Goal: Information Seeking & Learning: Compare options

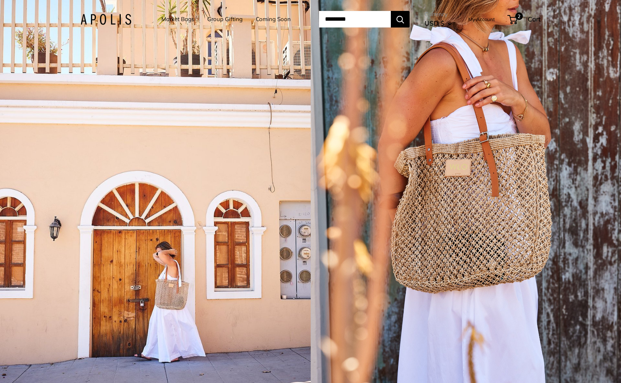
click at [215, 134] on div "1 / 5" at bounding box center [155, 191] width 311 height 383
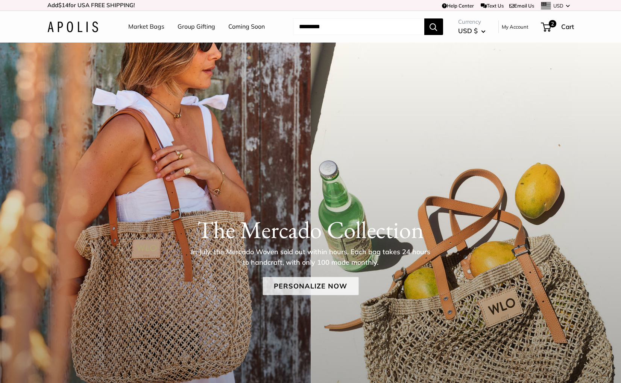
click at [319, 287] on link "Personalize Now" at bounding box center [311, 286] width 96 height 18
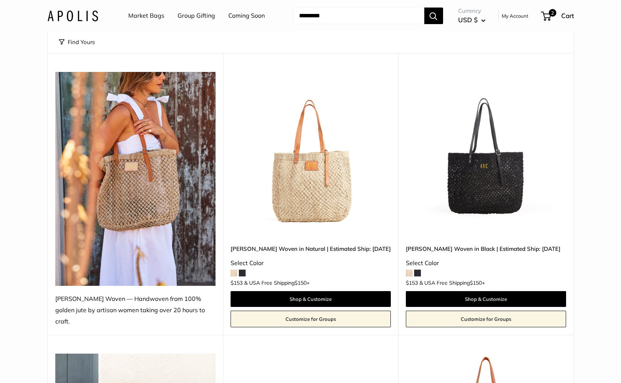
scroll to position [73, 0]
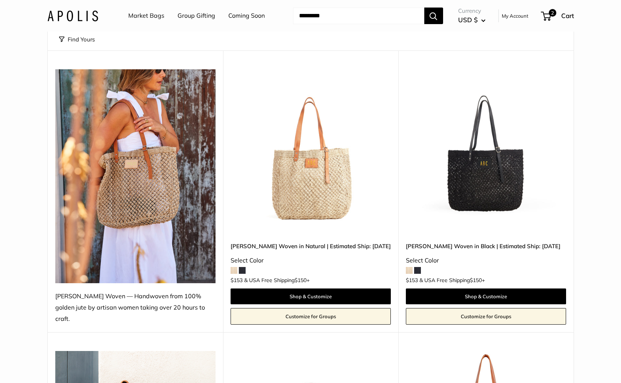
click at [0, 0] on img at bounding box center [0, 0] width 0 height 0
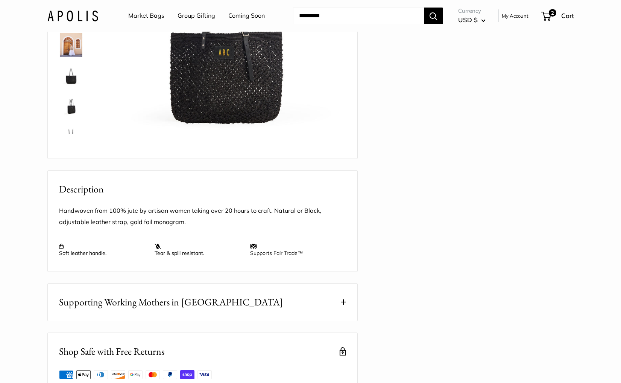
scroll to position [161, 0]
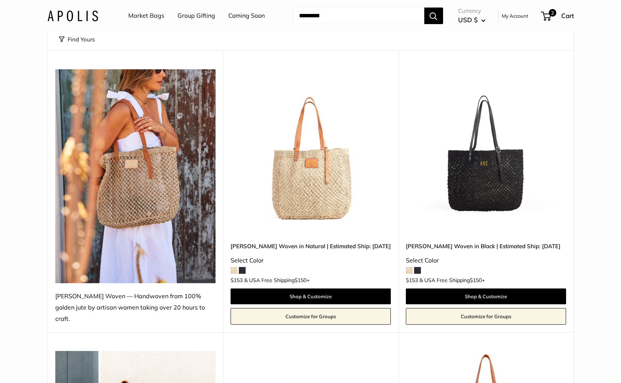
scroll to position [73, 0]
click at [0, 0] on img at bounding box center [0, 0] width 0 height 0
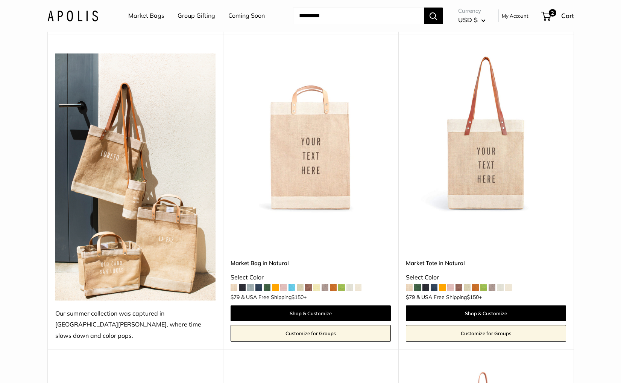
scroll to position [374, 0]
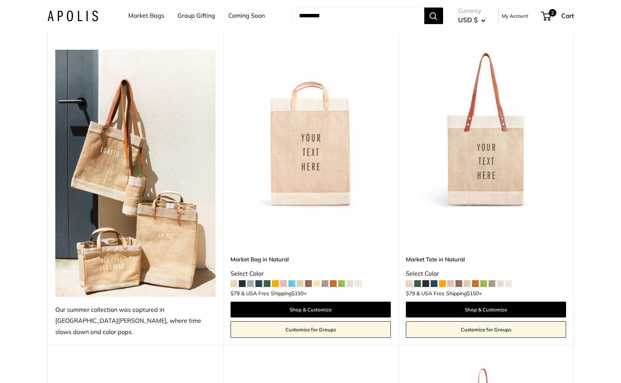
click at [0, 0] on img at bounding box center [0, 0] width 0 height 0
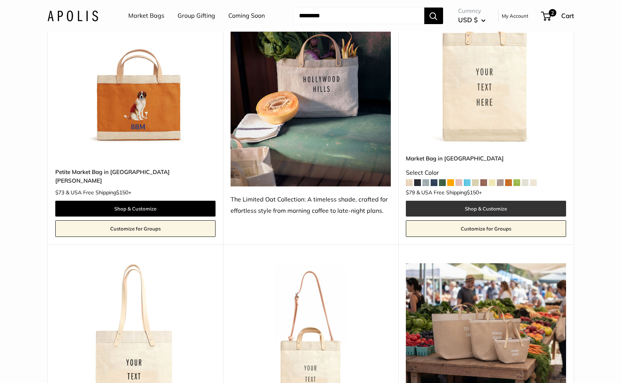
scroll to position [2299, 0]
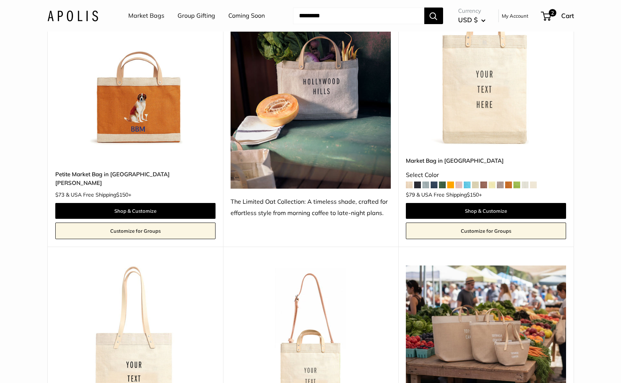
click at [0, 0] on img at bounding box center [0, 0] width 0 height 0
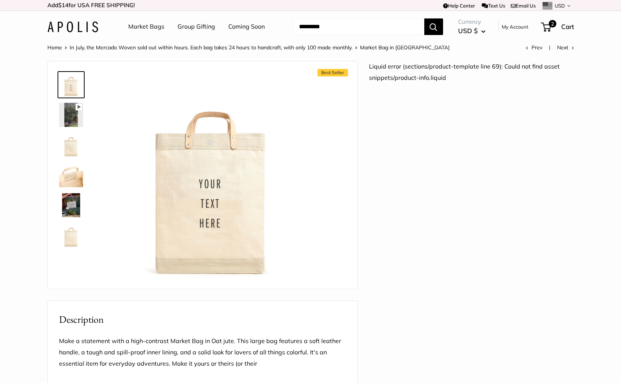
click at [79, 26] on img at bounding box center [72, 26] width 51 height 11
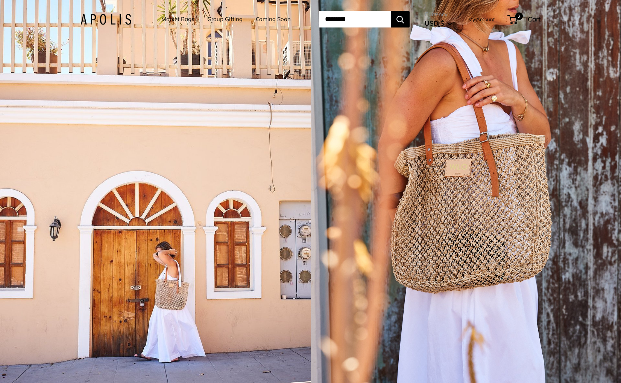
click at [228, 231] on div "1 / 5" at bounding box center [155, 191] width 311 height 383
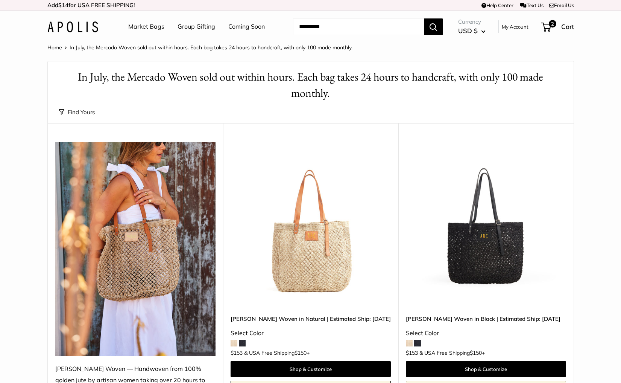
click at [0, 0] on img at bounding box center [0, 0] width 0 height 0
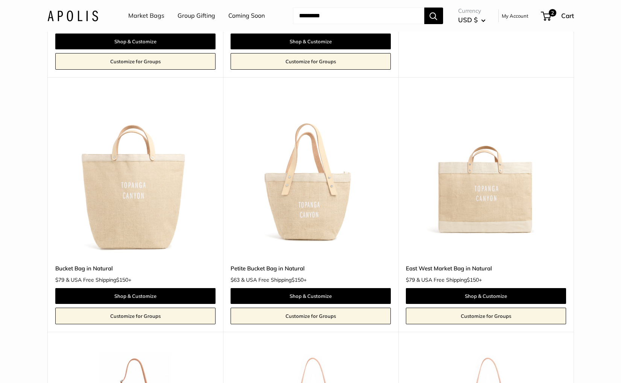
scroll to position [2742, 0]
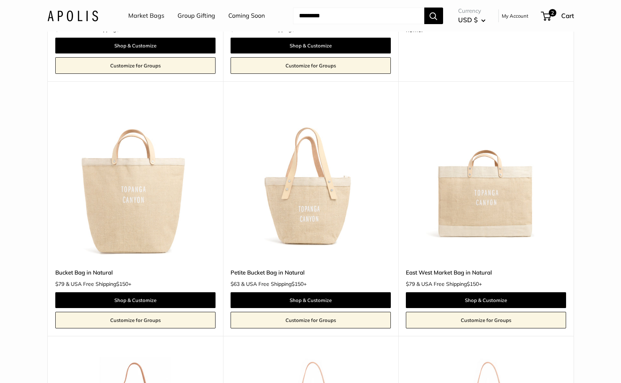
click at [0, 0] on img at bounding box center [0, 0] width 0 height 0
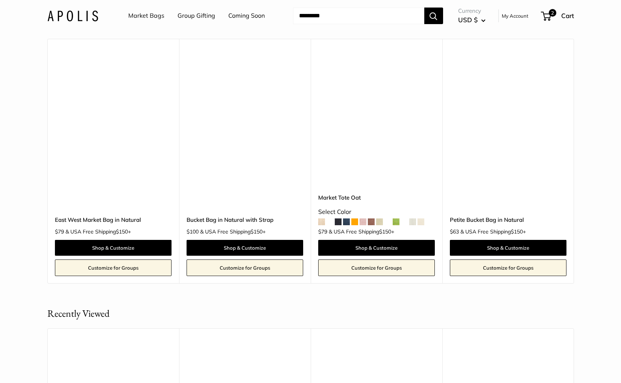
scroll to position [1238, 0]
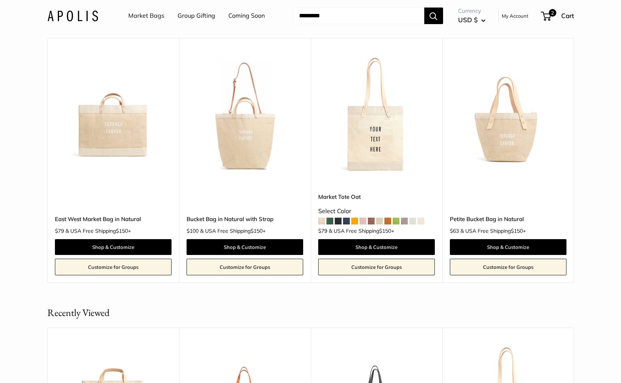
click at [161, 16] on link "Market Bags" at bounding box center [146, 15] width 36 height 11
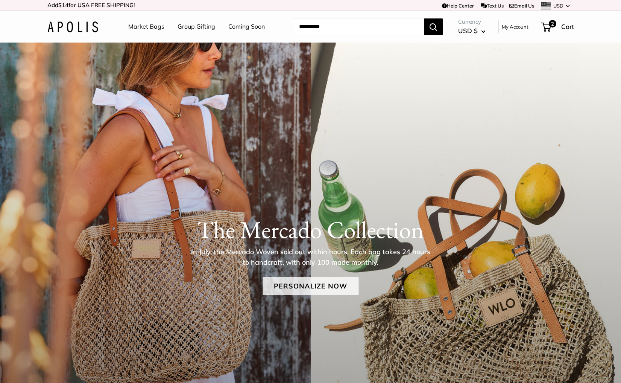
click at [288, 286] on link "Personalize Now" at bounding box center [311, 286] width 96 height 18
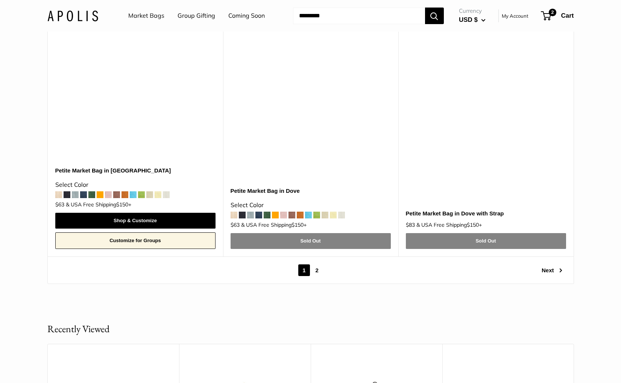
scroll to position [4164, 0]
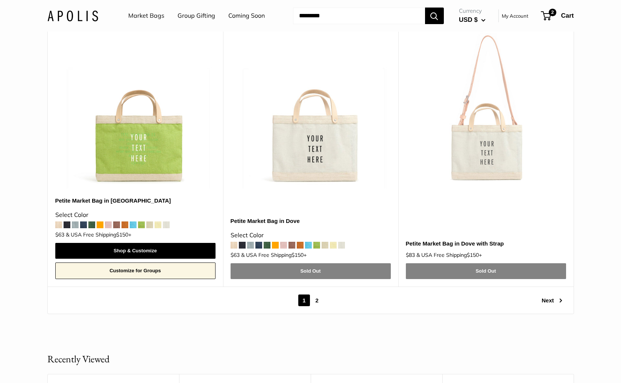
click at [317, 294] on link "2" at bounding box center [317, 300] width 11 height 12
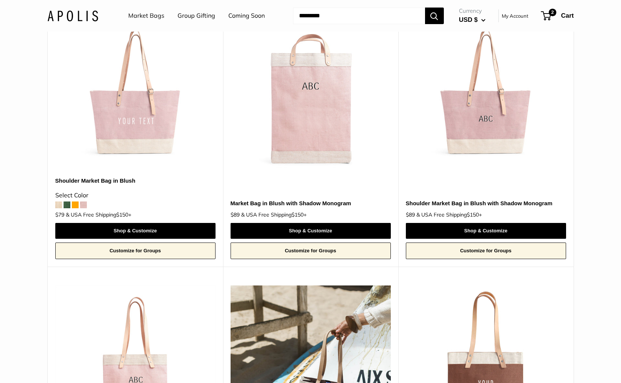
scroll to position [673, 0]
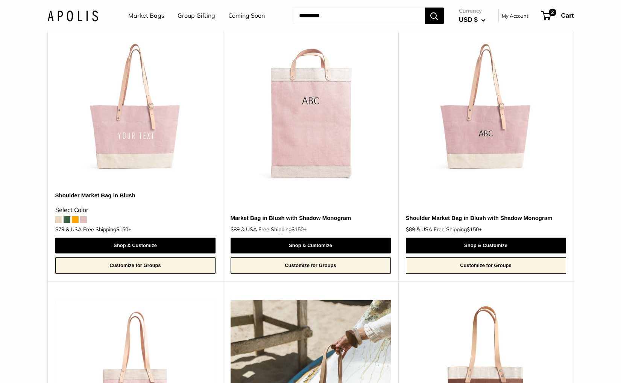
click at [0, 0] on img at bounding box center [0, 0] width 0 height 0
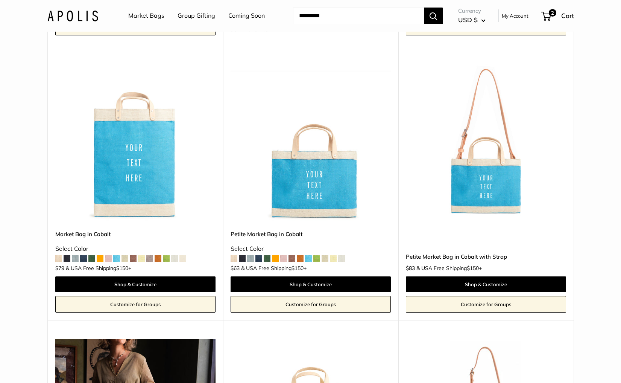
scroll to position [1788, 0]
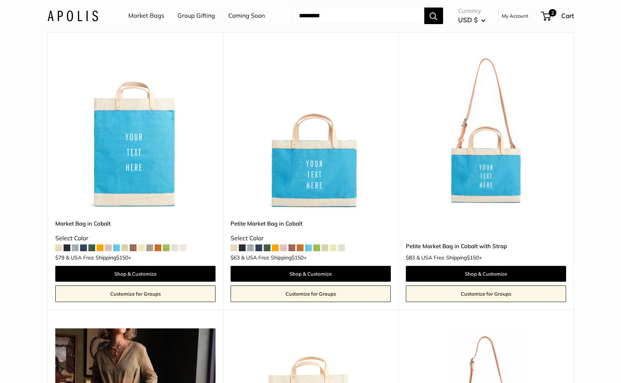
click at [0, 0] on img at bounding box center [0, 0] width 0 height 0
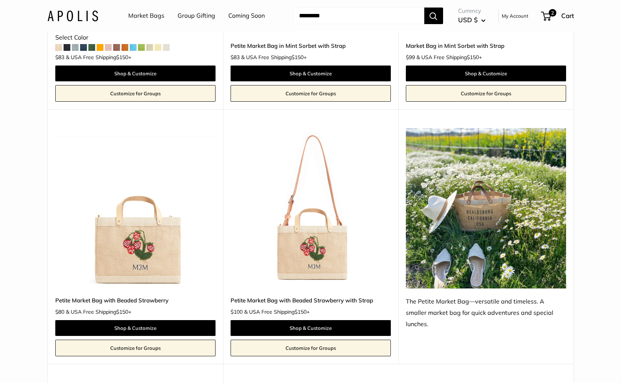
scroll to position [3672, 0]
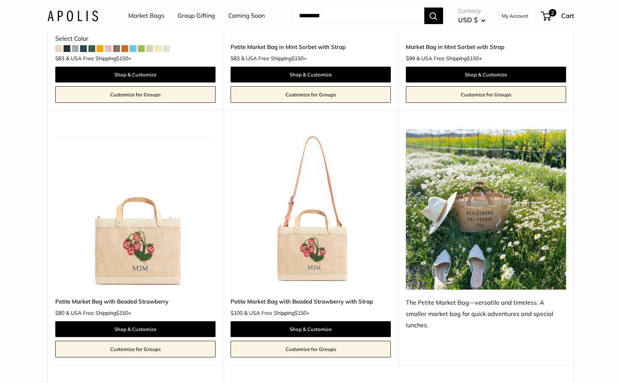
click at [0, 0] on img at bounding box center [0, 0] width 0 height 0
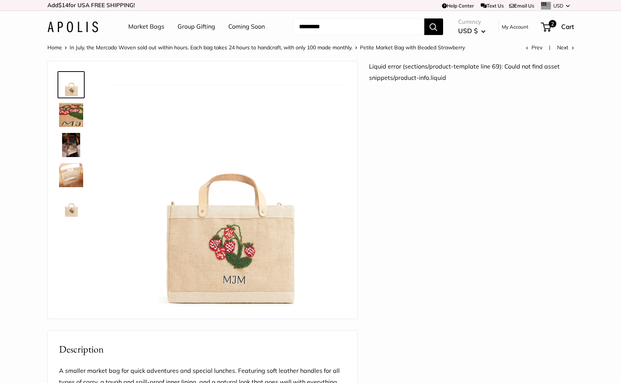
click at [78, 115] on img at bounding box center [71, 115] width 24 height 24
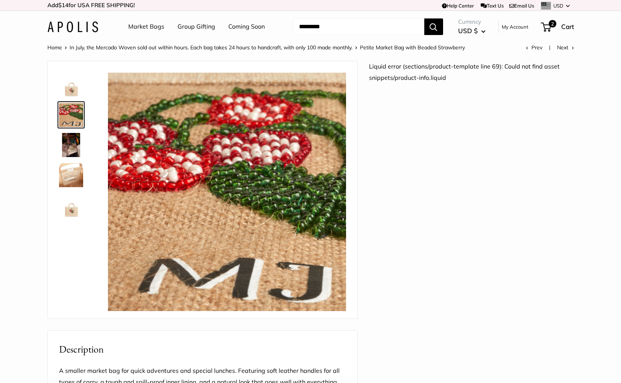
click at [72, 149] on img at bounding box center [71, 145] width 24 height 24
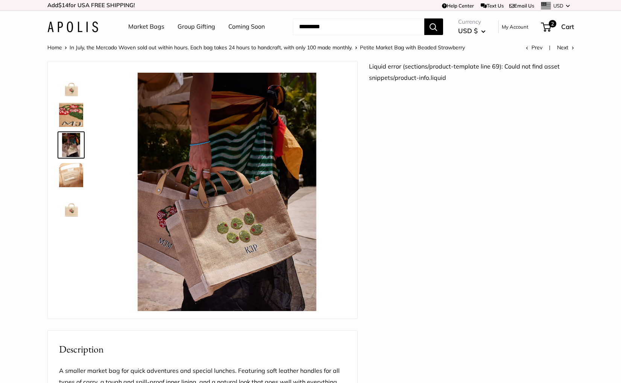
click at [82, 29] on img at bounding box center [72, 26] width 51 height 11
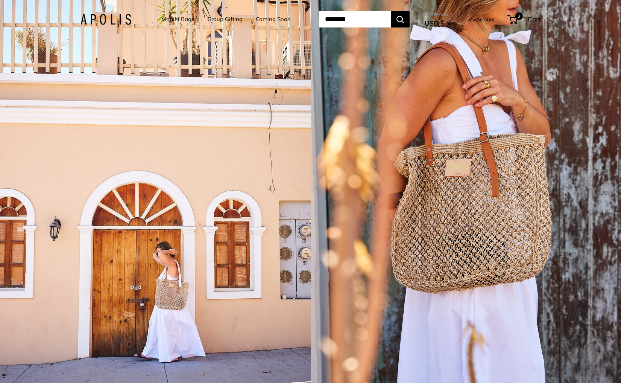
click at [265, 195] on div "1 / 5" at bounding box center [155, 191] width 311 height 383
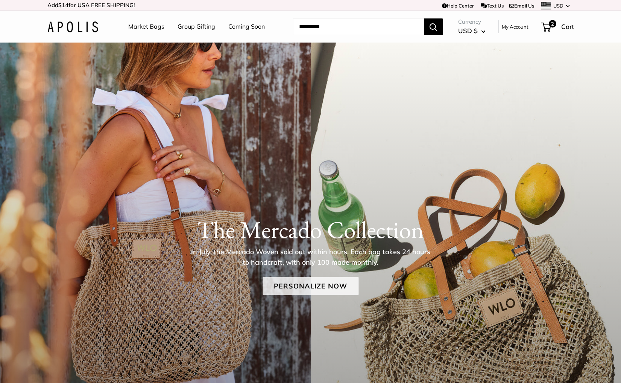
click at [306, 288] on link "Personalize Now" at bounding box center [311, 286] width 96 height 18
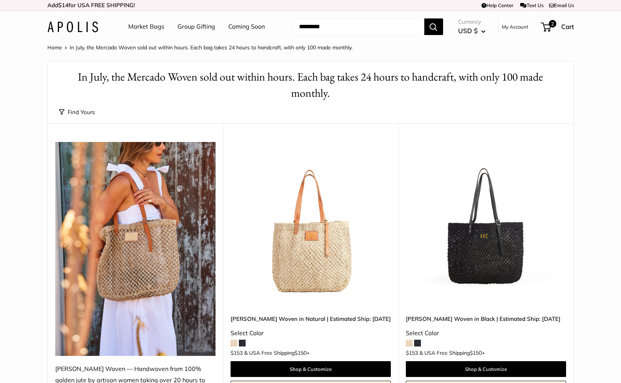
click at [0, 0] on img at bounding box center [0, 0] width 0 height 0
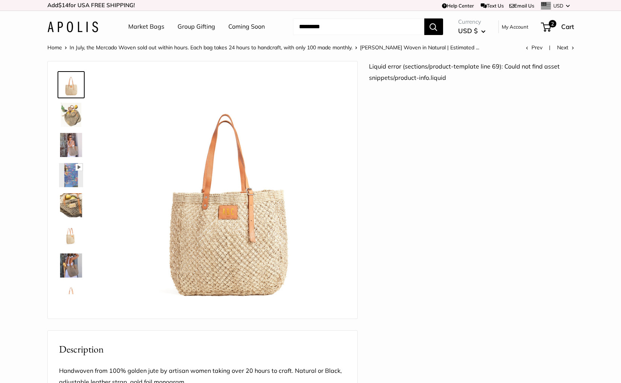
click at [493, 70] on div "Liquid error (sections/product-template line 69): Could not find asset snippets…" at bounding box center [471, 345] width 205 height 568
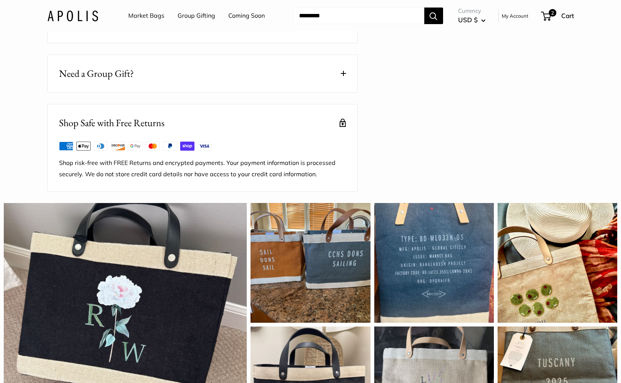
scroll to position [438, 0]
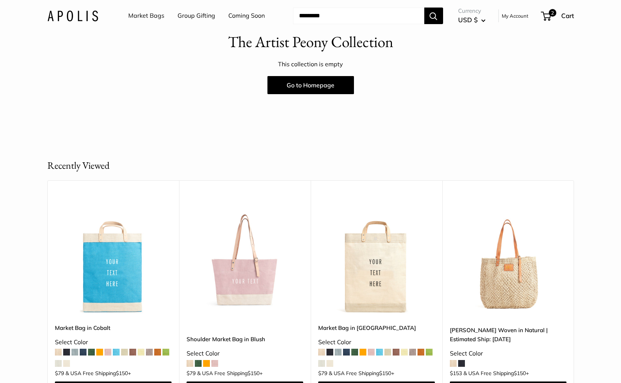
scroll to position [86, 0]
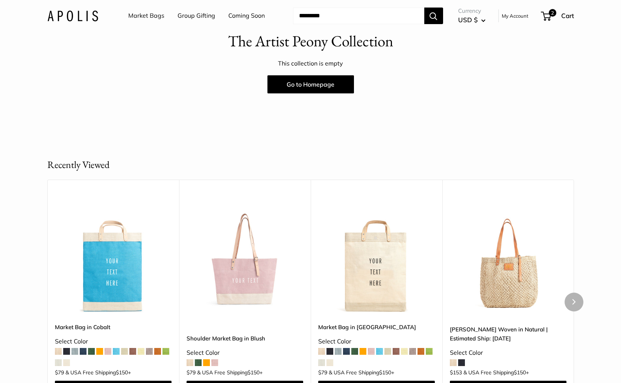
click at [0, 0] on img at bounding box center [0, 0] width 0 height 0
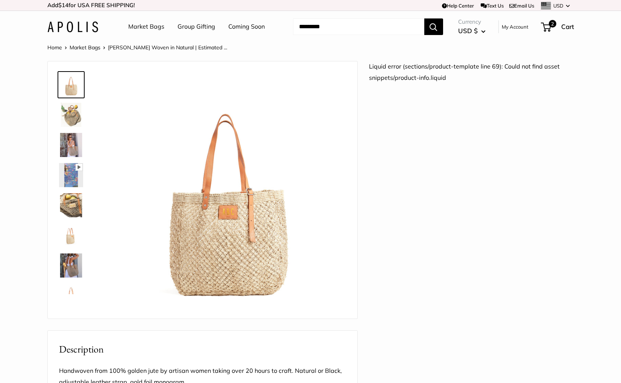
click at [150, 24] on link "Market Bags" at bounding box center [146, 26] width 36 height 11
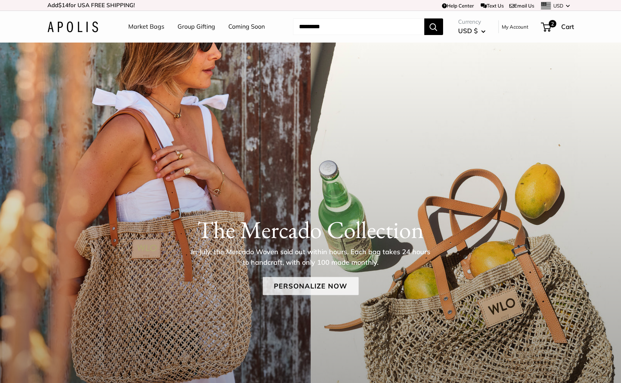
click at [283, 288] on link "Personalize Now" at bounding box center [311, 286] width 96 height 18
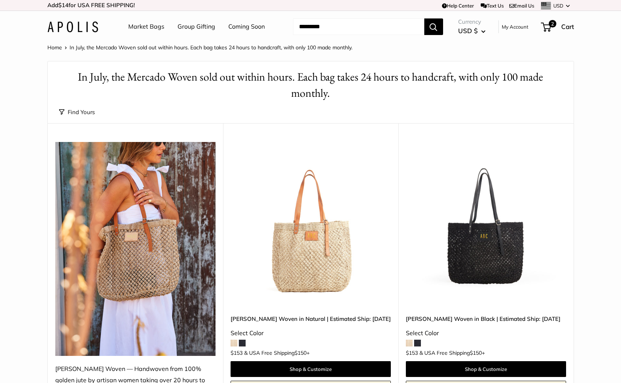
click at [408, 23] on input "Search..." at bounding box center [358, 26] width 131 height 17
type input "*****"
click at [425, 18] on button "Search" at bounding box center [434, 26] width 19 height 17
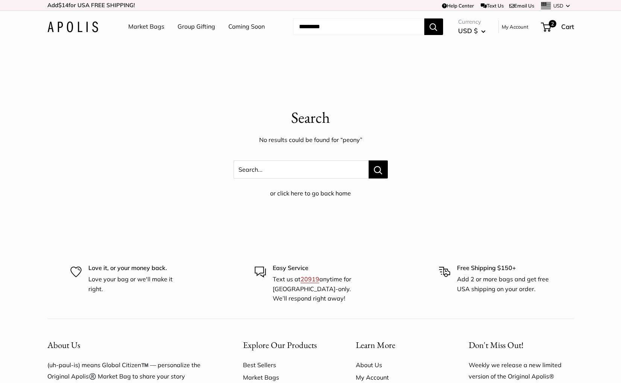
click at [306, 26] on input "Search..." at bounding box center [358, 26] width 131 height 17
type input "***"
click at [425, 18] on button "Search" at bounding box center [434, 26] width 19 height 17
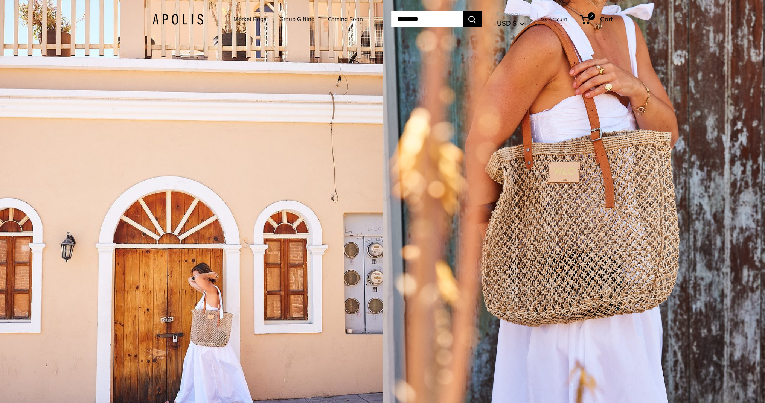
click at [439, 161] on div "1 / 5" at bounding box center [573, 201] width 382 height 403
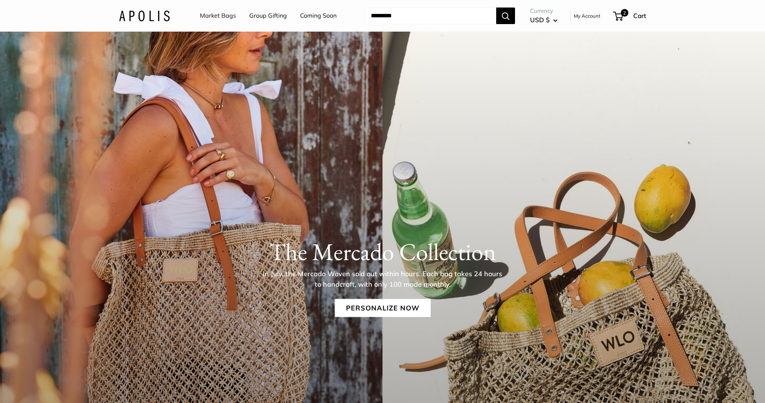
scroll to position [34, 0]
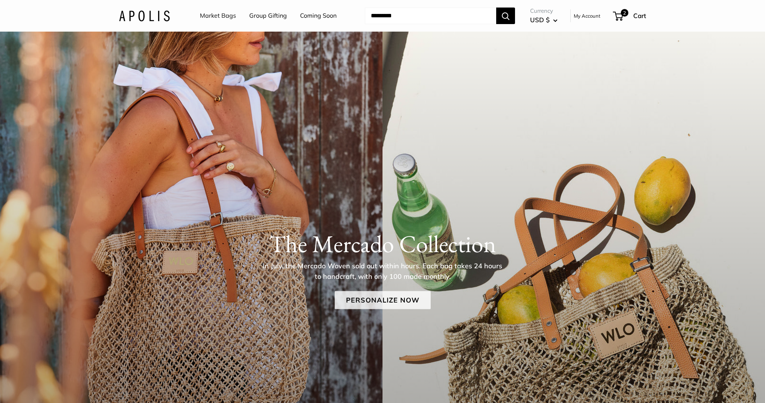
click at [396, 294] on link "Personalize Now" at bounding box center [383, 300] width 96 height 18
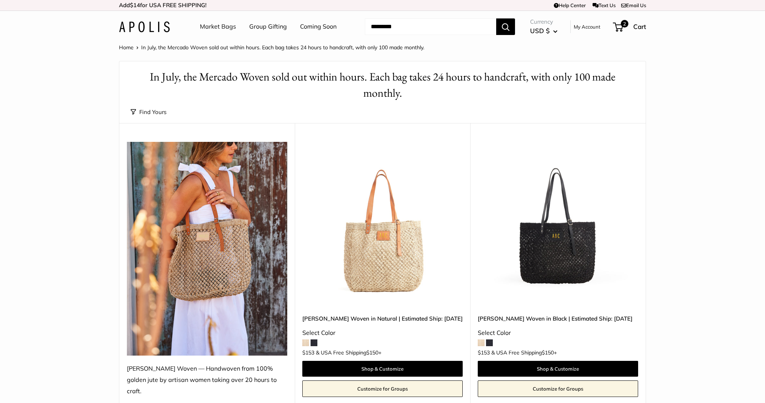
click at [0, 0] on img at bounding box center [0, 0] width 0 height 0
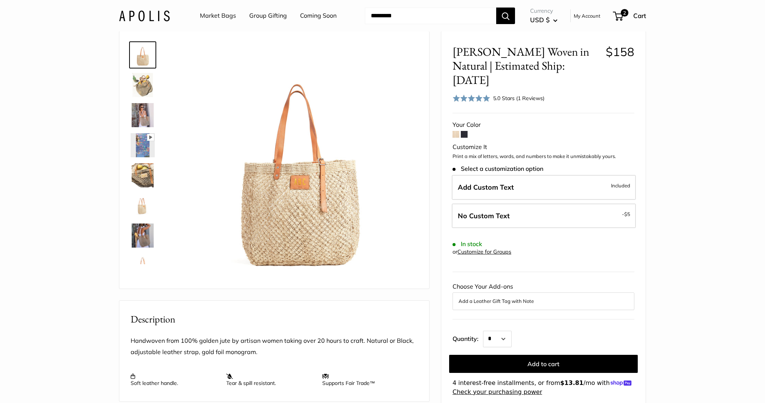
scroll to position [35, 0]
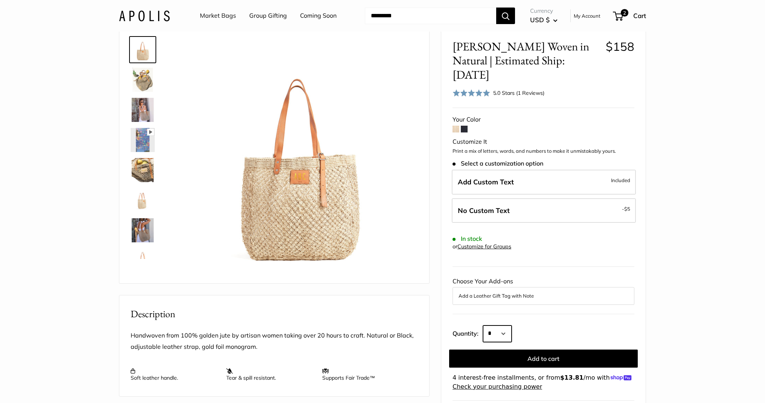
click at [496, 326] on select "* * * * * * * * * *** *** *** *** *** *** *** *** *** *** *** *** *** *** *** *…" at bounding box center [497, 334] width 29 height 17
select select "***"
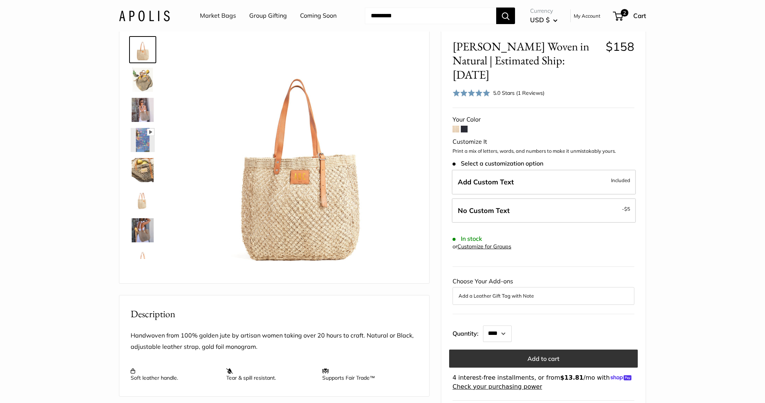
click at [524, 350] on button "Add to cart" at bounding box center [543, 359] width 189 height 18
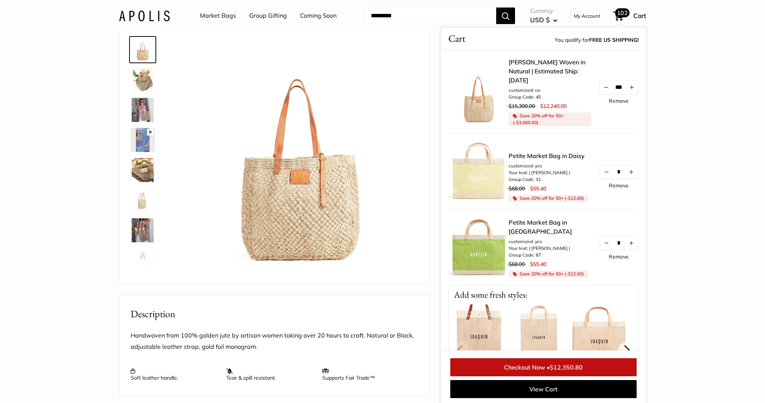
click at [616, 98] on link "Remove" at bounding box center [619, 100] width 20 height 5
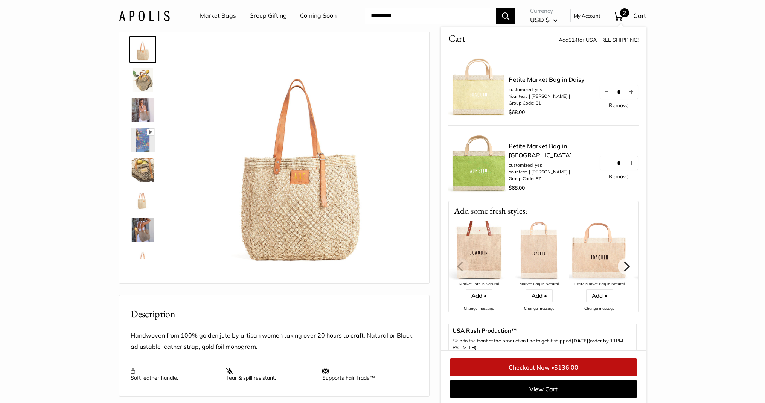
click at [136, 18] on img at bounding box center [144, 15] width 51 height 11
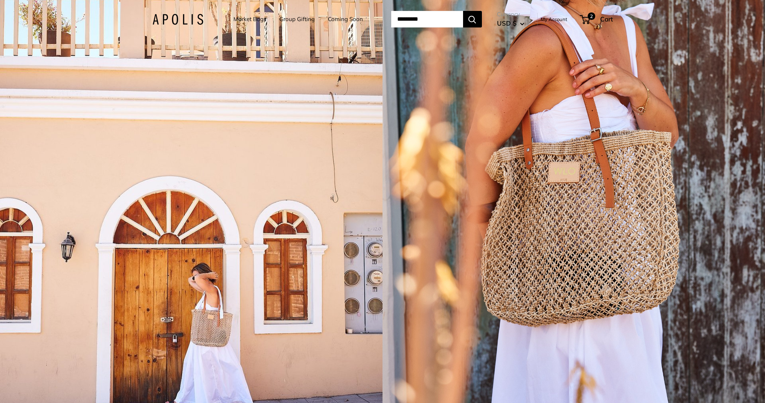
click at [522, 221] on div "1 / 5" at bounding box center [573, 201] width 382 height 403
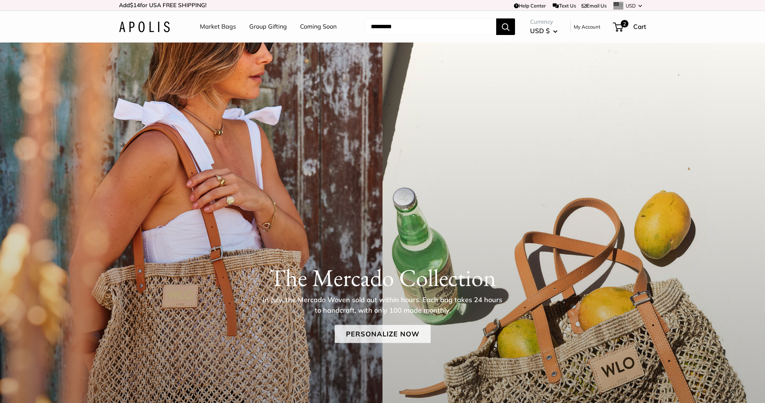
click at [399, 332] on link "Personalize Now" at bounding box center [383, 334] width 96 height 18
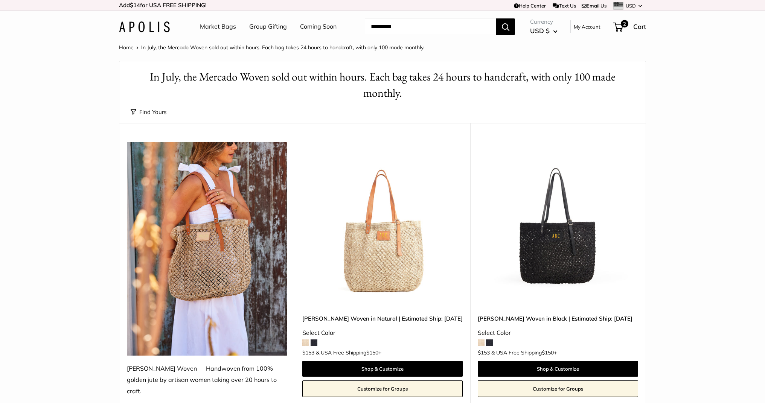
click at [0, 0] on img at bounding box center [0, 0] width 0 height 0
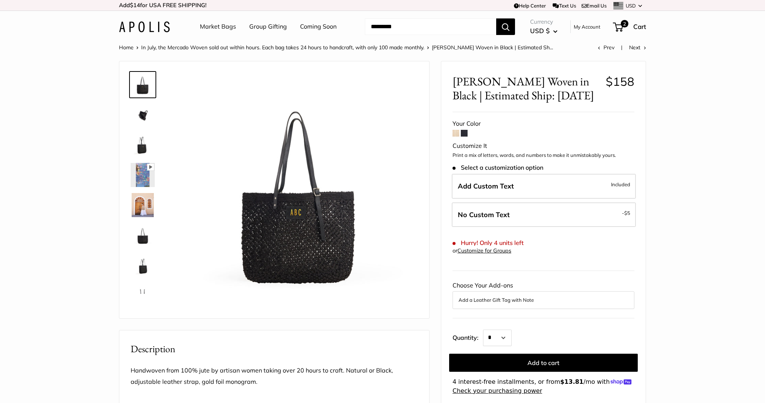
click at [455, 134] on span at bounding box center [455, 133] width 7 height 7
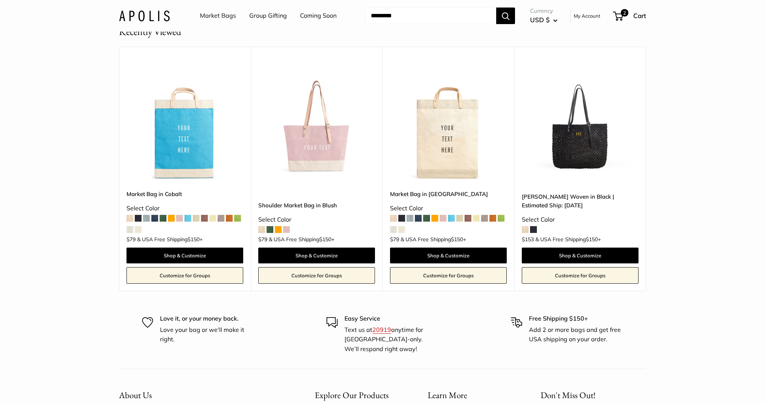
scroll to position [1920, 0]
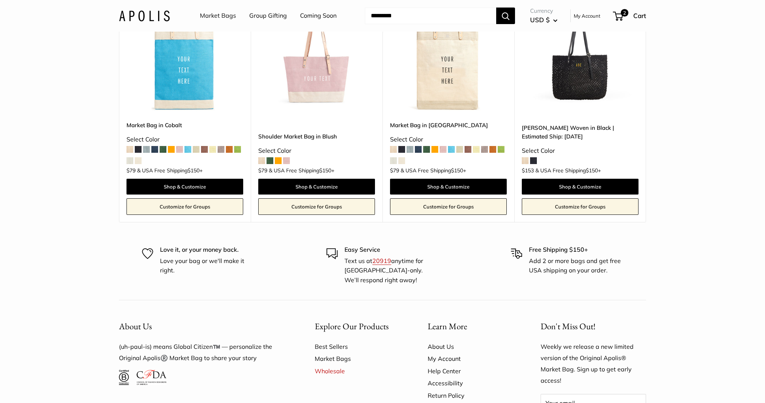
click at [225, 15] on link "Market Bags" at bounding box center [218, 15] width 36 height 11
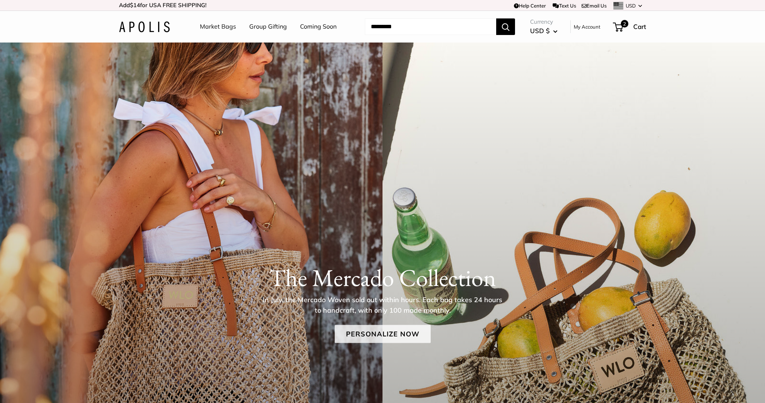
click at [406, 337] on link "Personalize Now" at bounding box center [383, 334] width 96 height 18
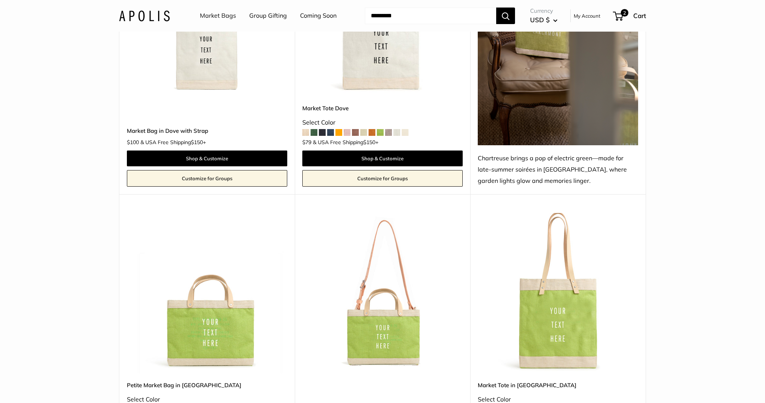
scroll to position [4045, 0]
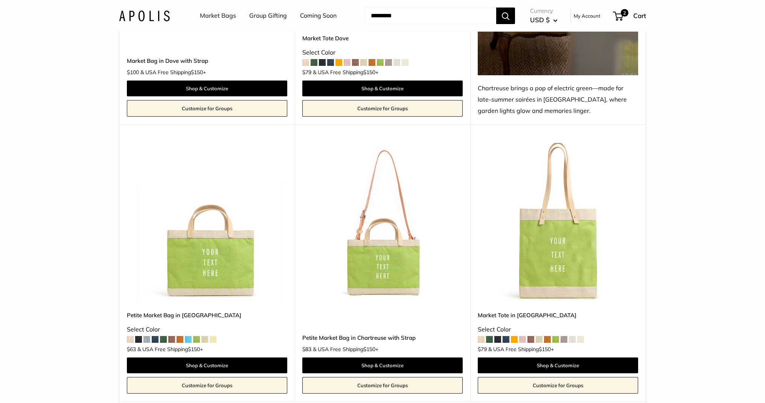
click at [0, 0] on img at bounding box center [0, 0] width 0 height 0
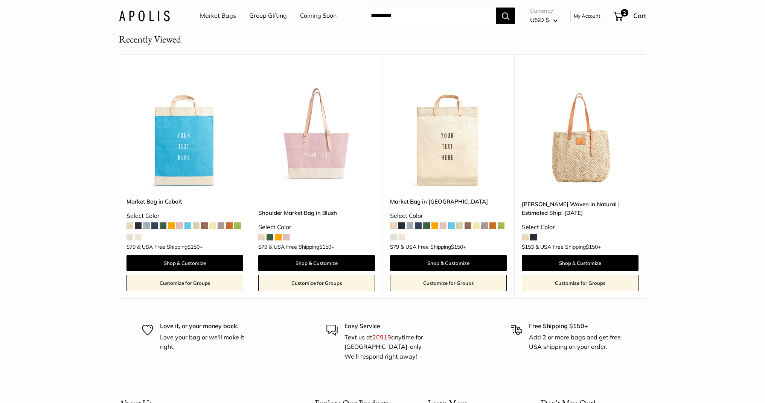
scroll to position [4483, 0]
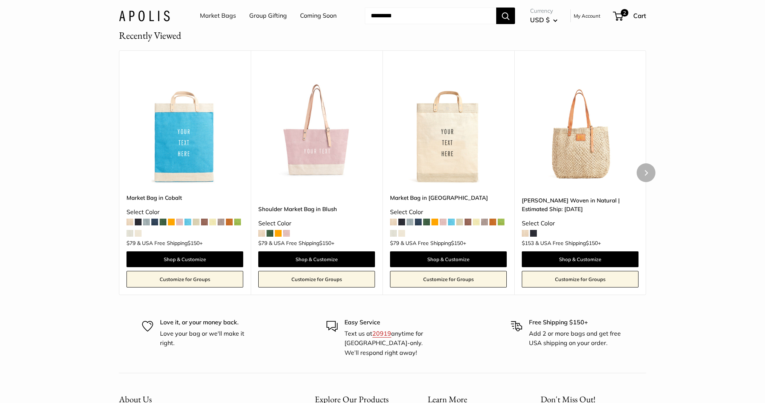
click at [0, 0] on img at bounding box center [0, 0] width 0 height 0
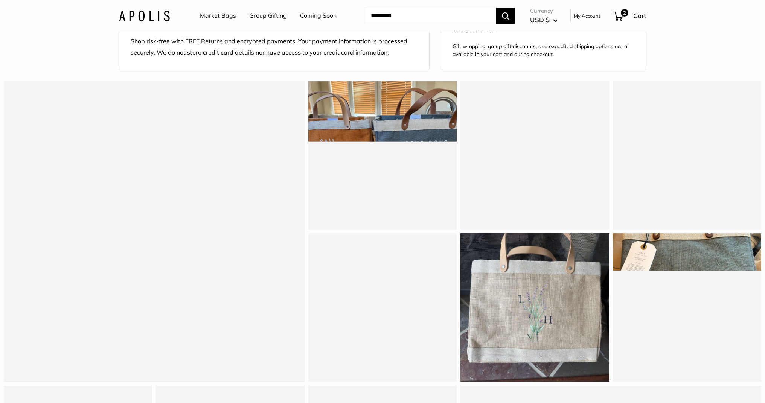
scroll to position [625, 0]
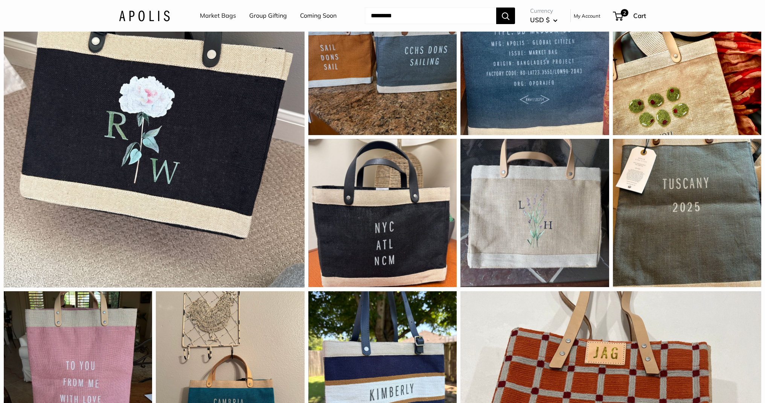
scroll to position [714, 0]
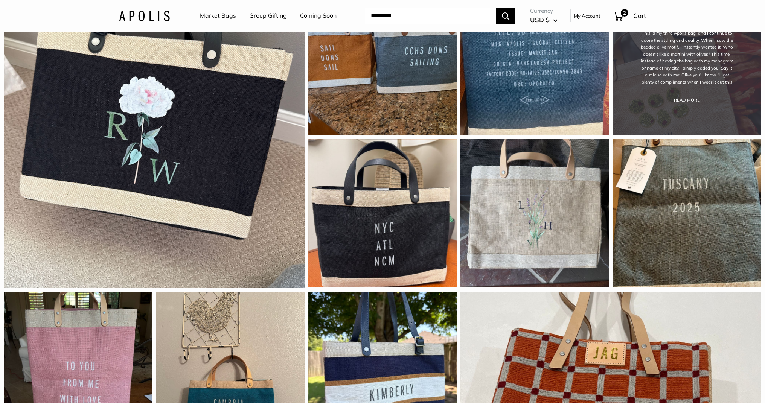
click at [633, 111] on div "This is my third Apolis bag, and I continue to adore the styling and quality. W…" at bounding box center [687, 61] width 148 height 148
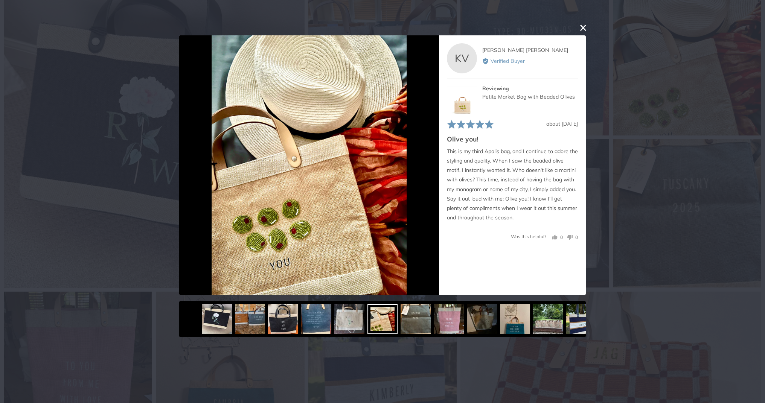
click at [584, 27] on button "close this modal window" at bounding box center [583, 27] width 9 height 9
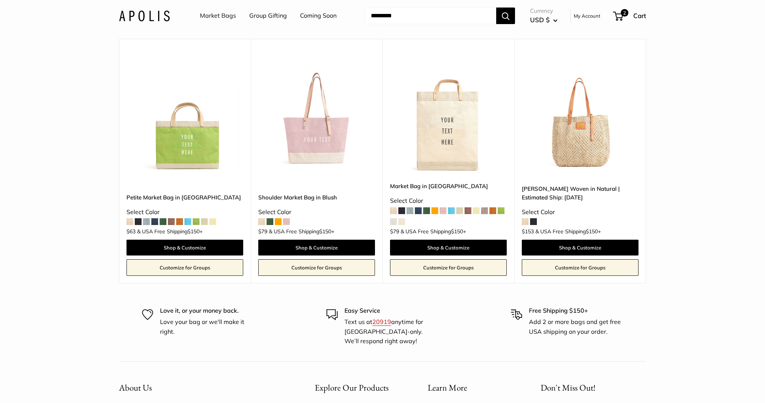
scroll to position [1674, 0]
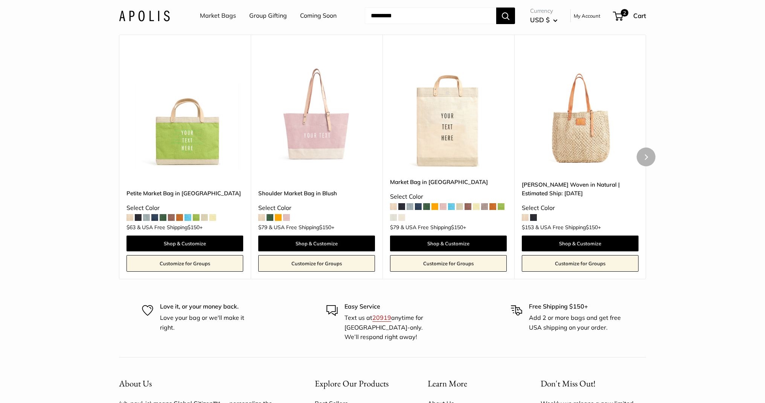
click at [0, 0] on img at bounding box center [0, 0] width 0 height 0
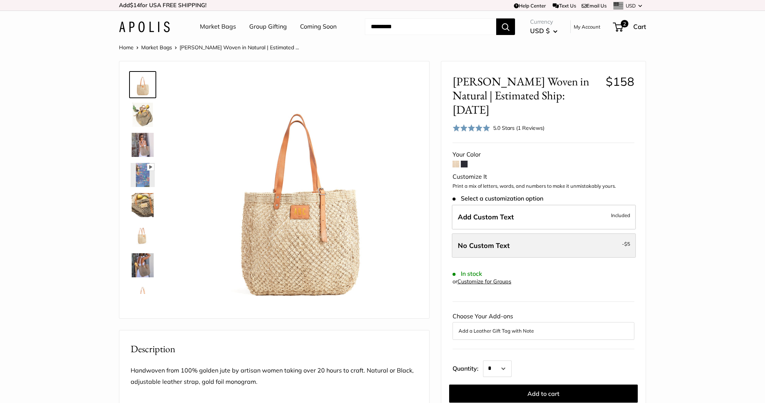
click at [517, 234] on label "No Custom Text - $5" at bounding box center [544, 245] width 184 height 25
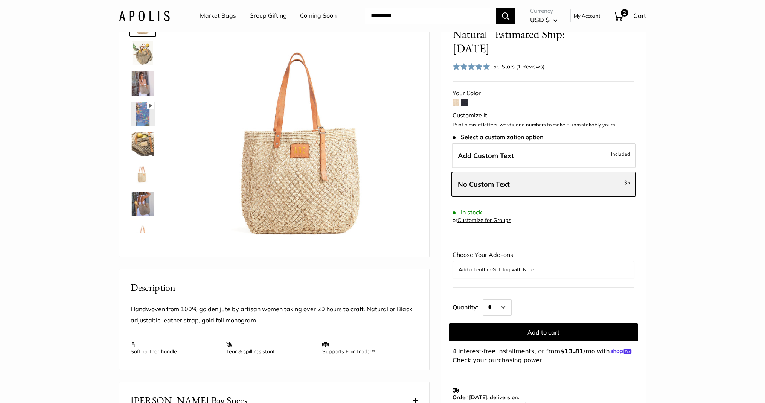
scroll to position [62, 0]
click at [506, 299] on select "* * * * * * * * * *** *** *** *** *** *** *** *** *** *** *** *** *** *** *** *…" at bounding box center [497, 307] width 29 height 17
click at [139, 56] on img at bounding box center [143, 53] width 24 height 24
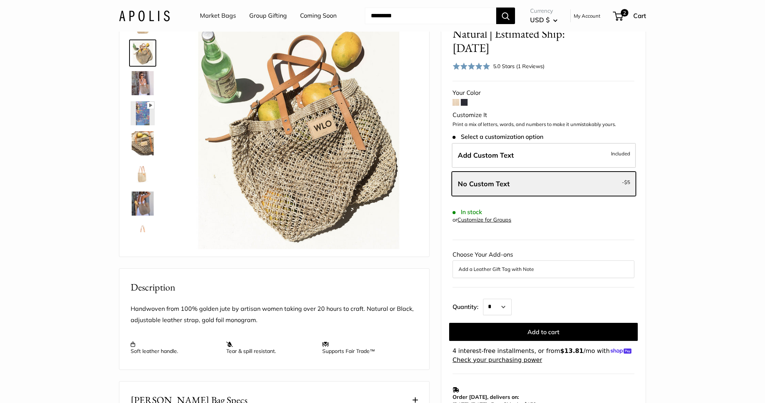
click at [142, 74] on img at bounding box center [143, 83] width 24 height 24
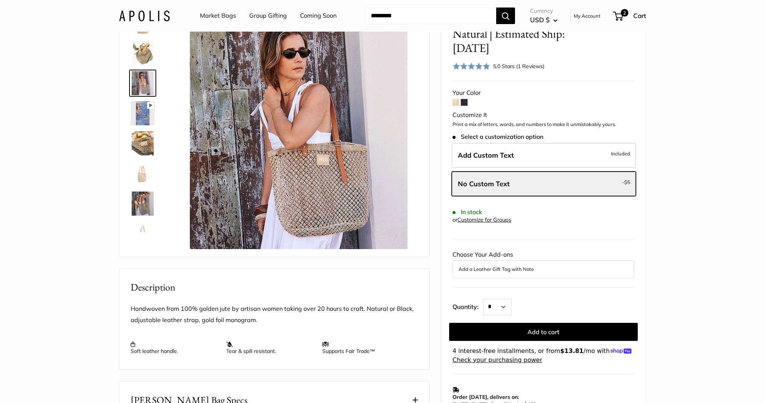
click at [141, 136] on img at bounding box center [143, 143] width 24 height 24
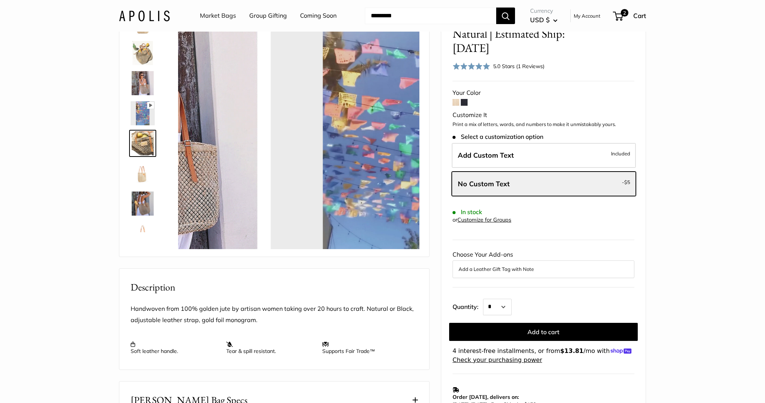
scroll to position [23, 0]
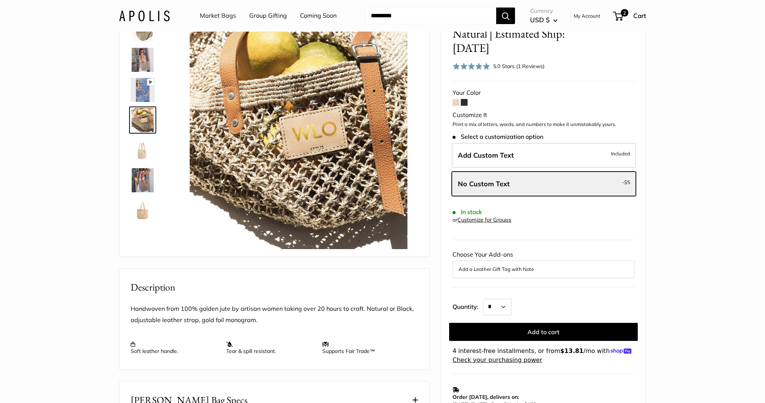
click at [144, 160] on img at bounding box center [143, 150] width 24 height 24
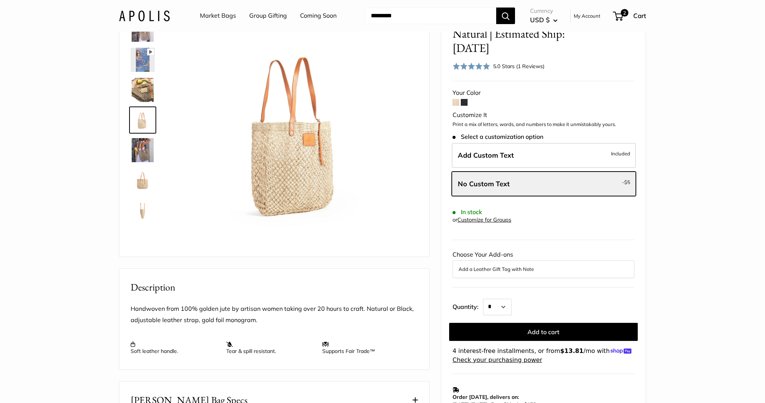
click at [145, 152] on img at bounding box center [143, 150] width 24 height 24
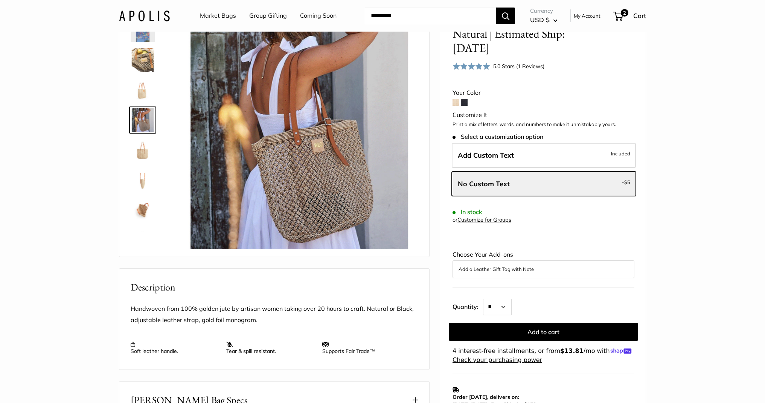
click at [148, 153] on img at bounding box center [143, 150] width 24 height 24
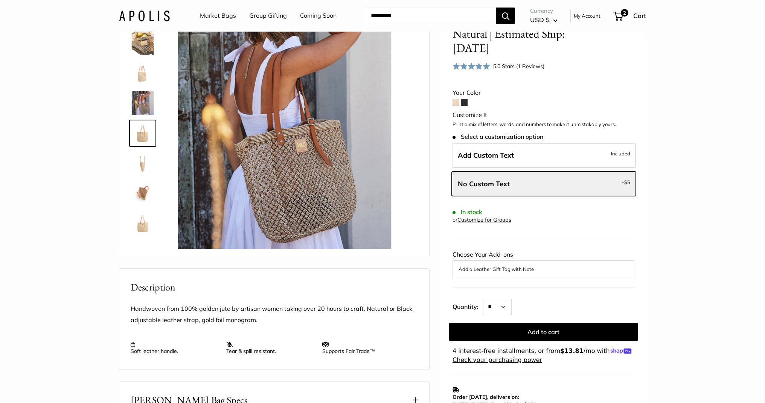
scroll to position [108, 0]
